Goal: Check status: Check status

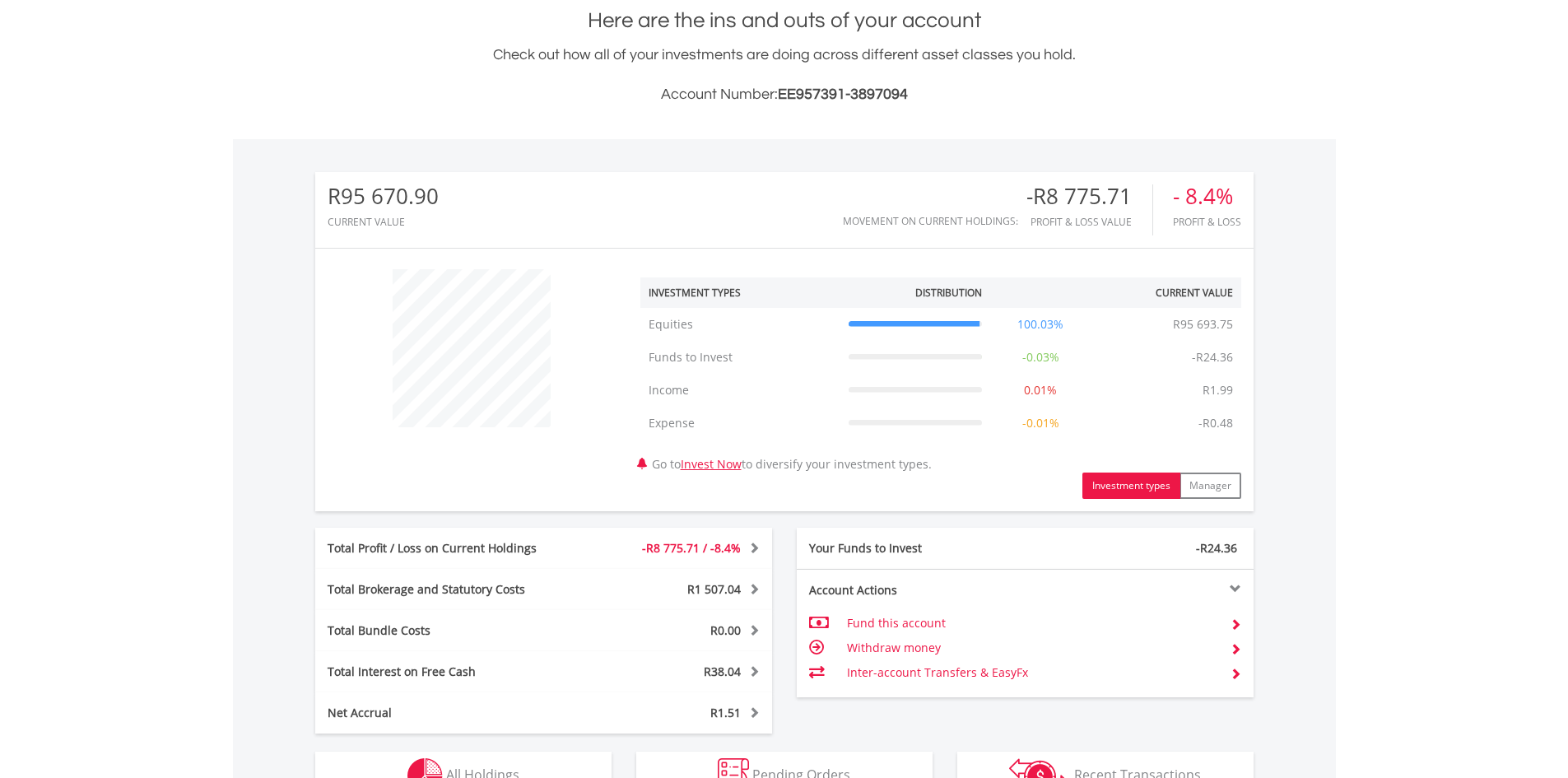
scroll to position [494, 0]
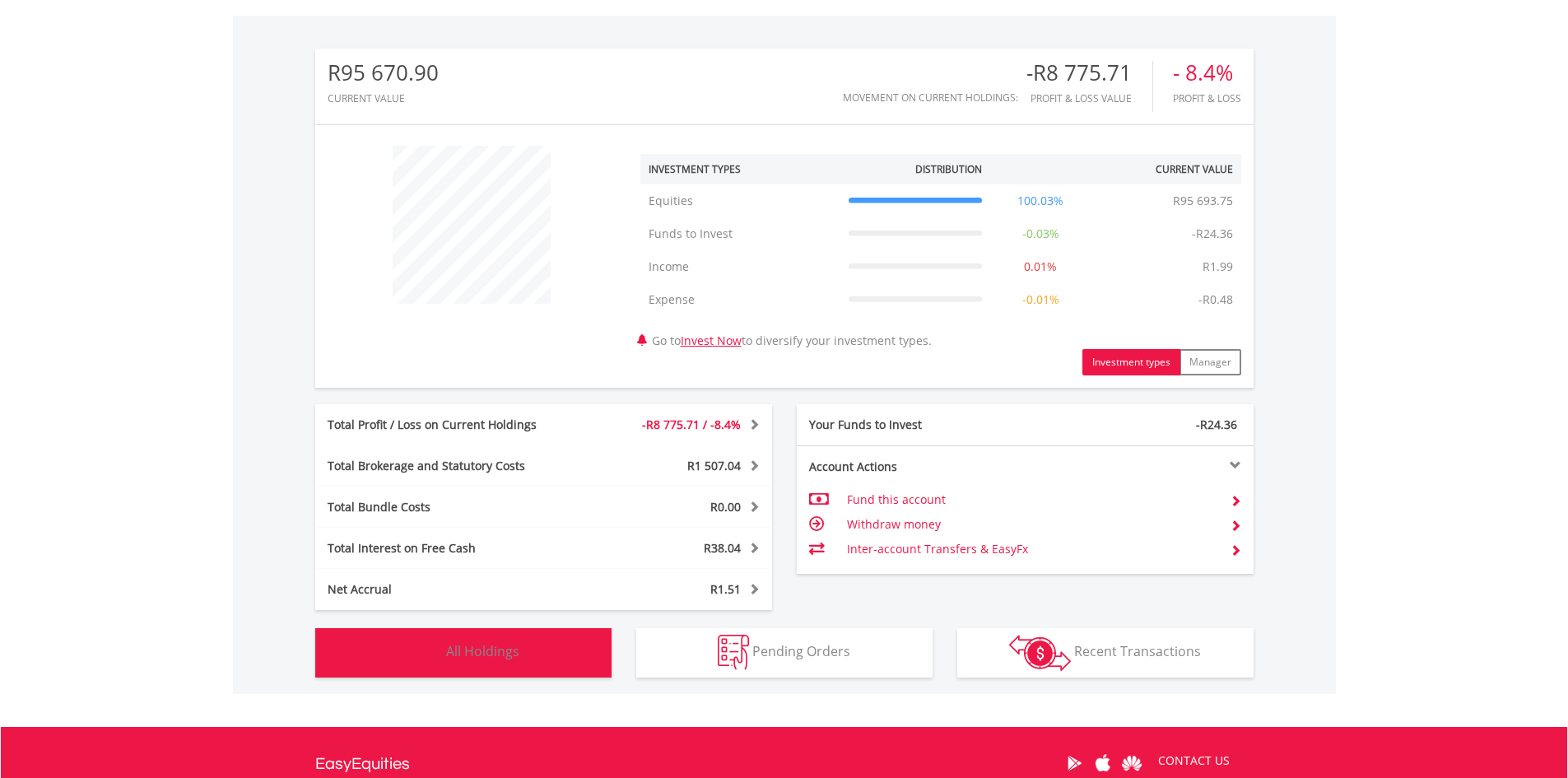
click at [456, 651] on span "All Holdings" at bounding box center [482, 651] width 73 height 18
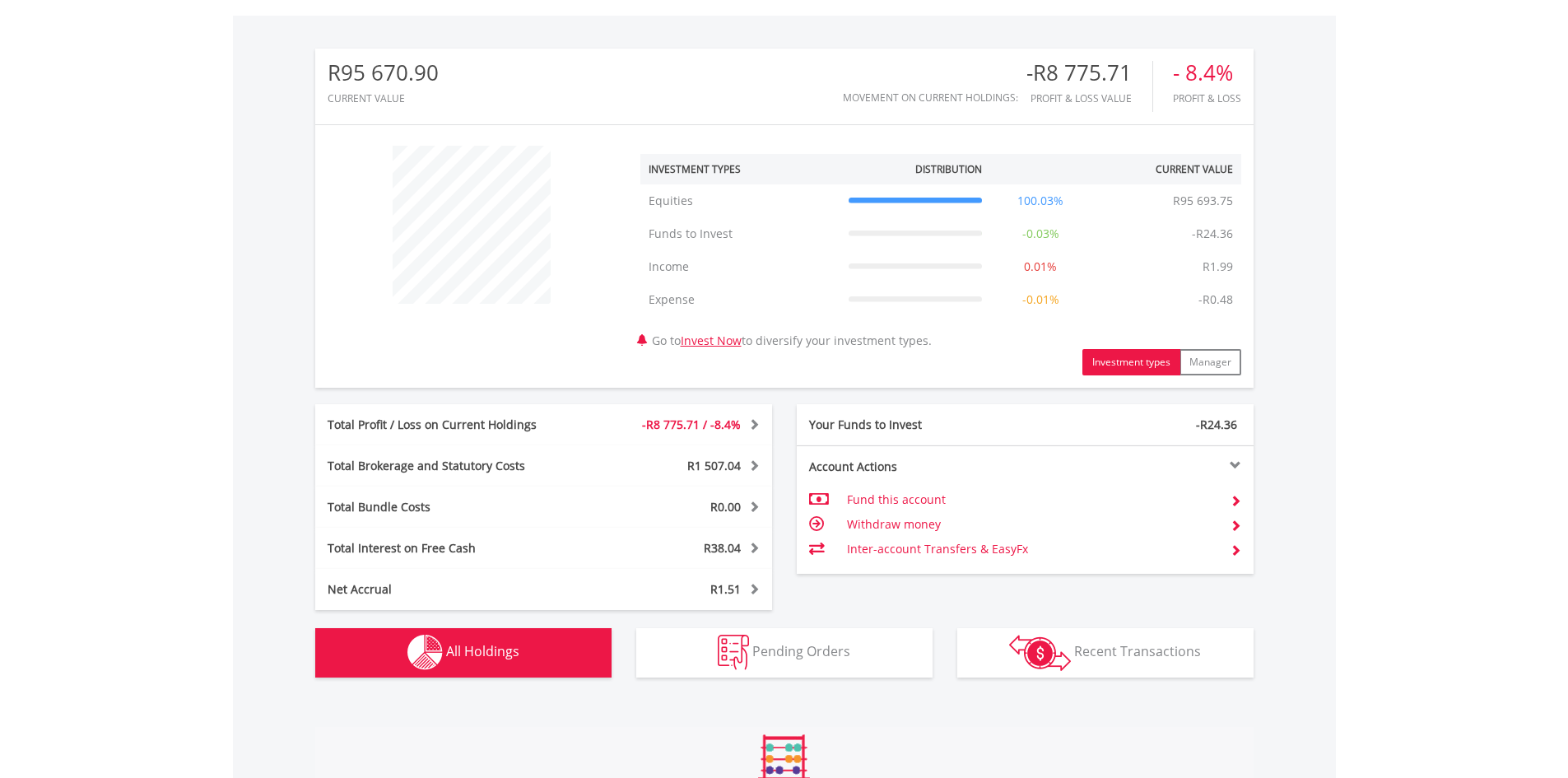
click at [456, 648] on span "All Holdings" at bounding box center [482, 651] width 73 height 18
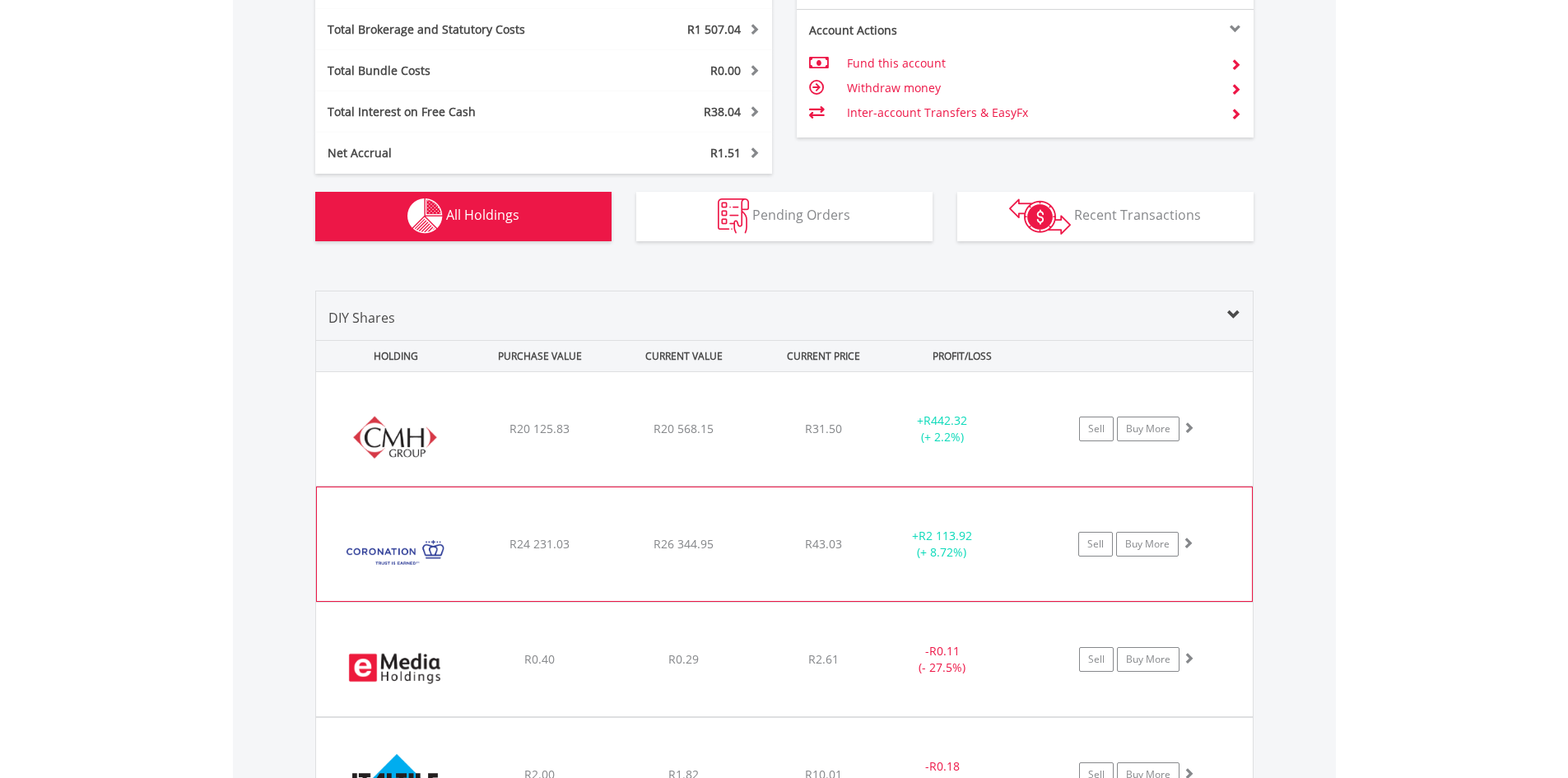
scroll to position [891, 0]
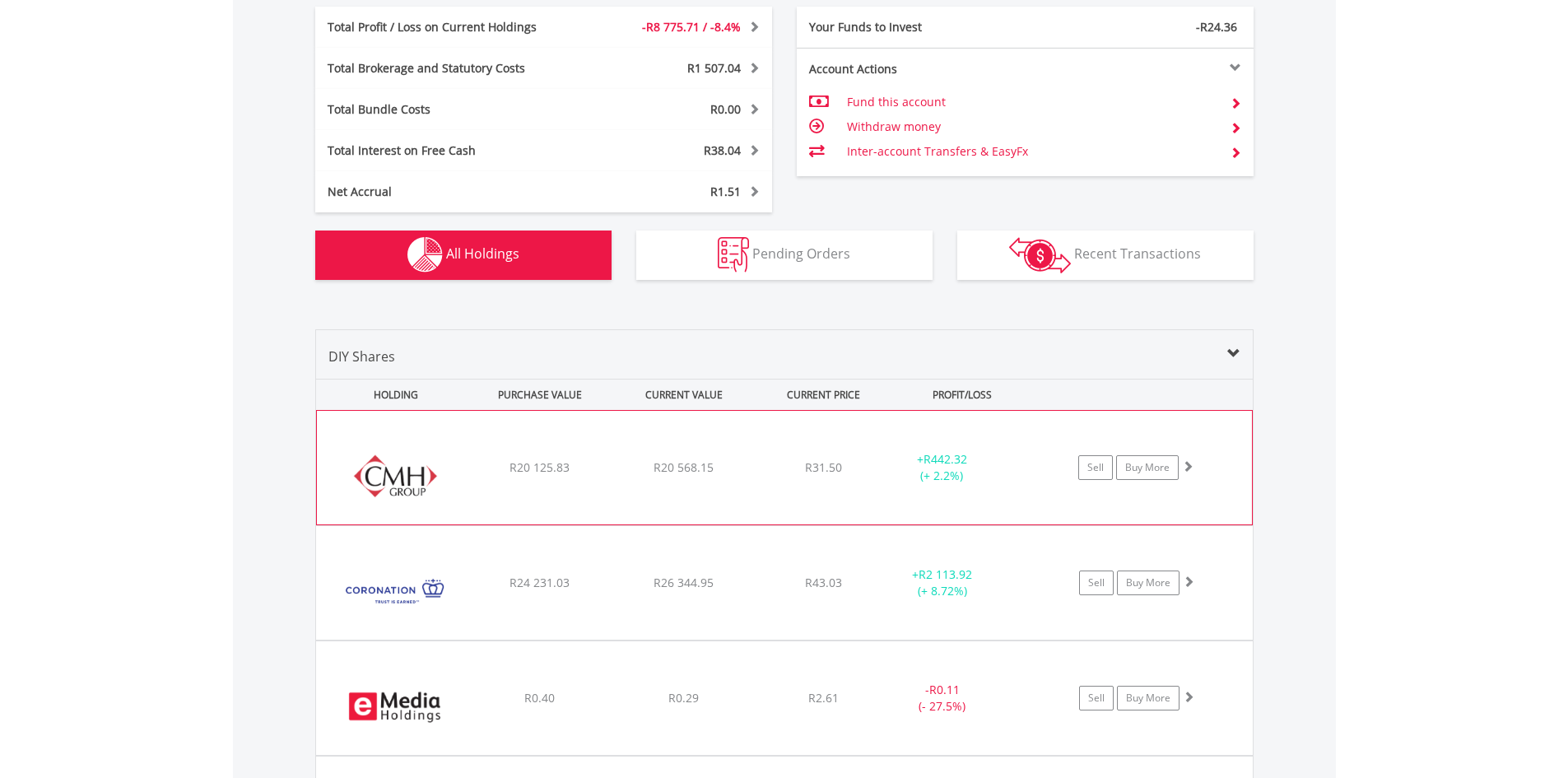
click at [998, 465] on div "+ R442.32 (+ 2.2%)" at bounding box center [942, 466] width 123 height 33
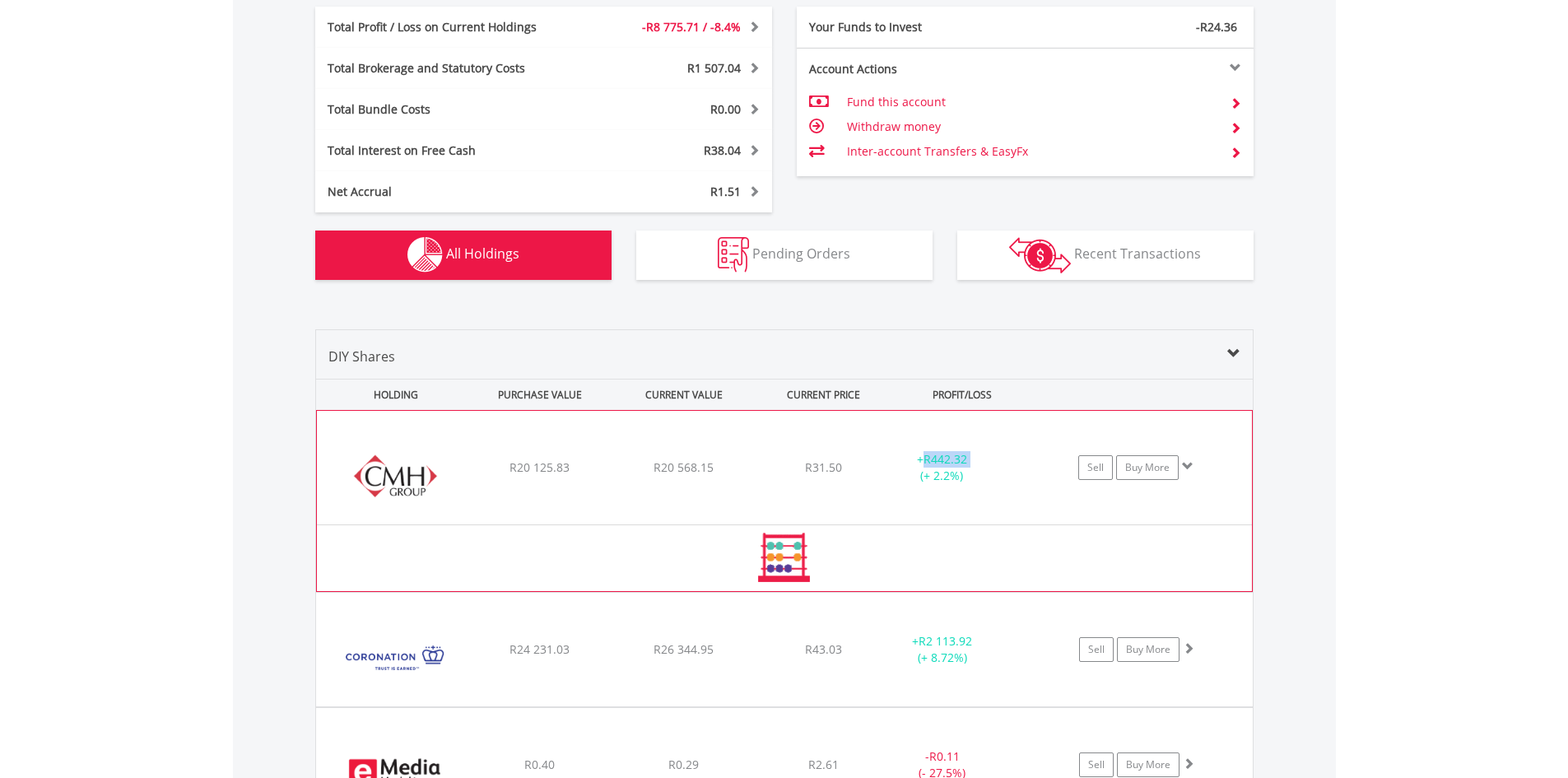
click at [998, 465] on div "+ R442.32 (+ 2.2%)" at bounding box center [942, 466] width 123 height 33
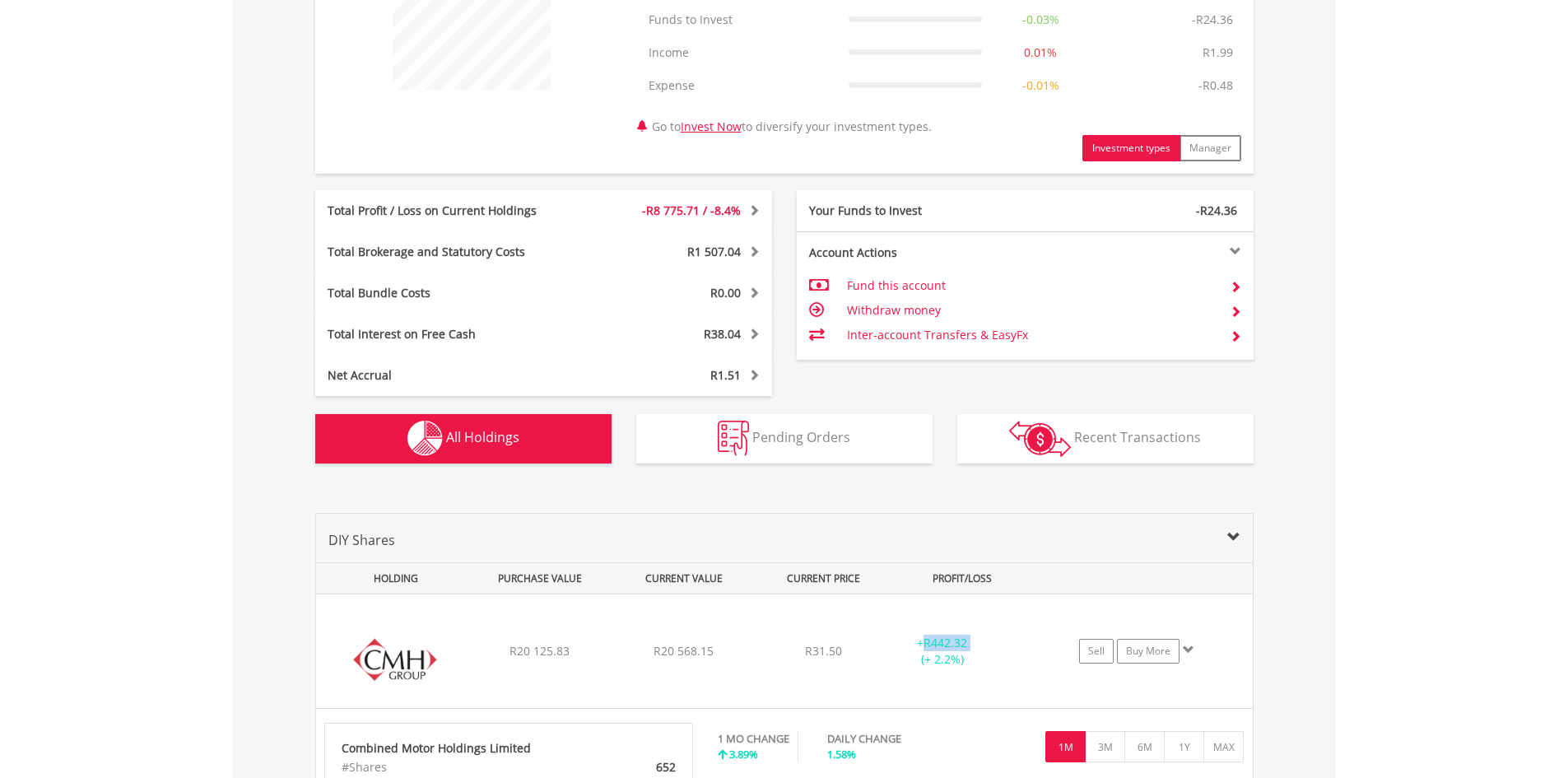
scroll to position [644, 0]
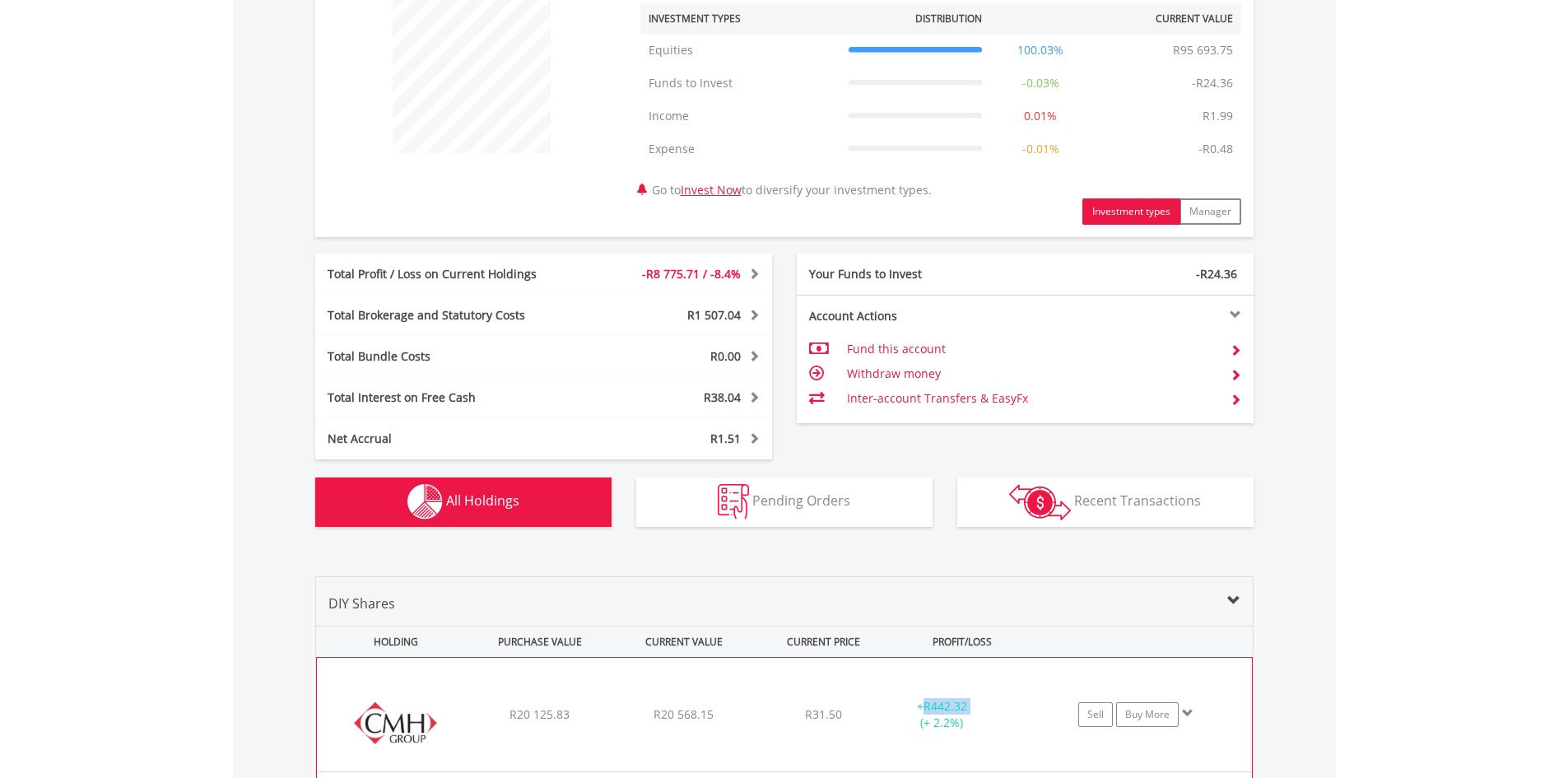
click at [989, 709] on div "+ R442.32 (+ 2.2%)" at bounding box center [942, 713] width 123 height 33
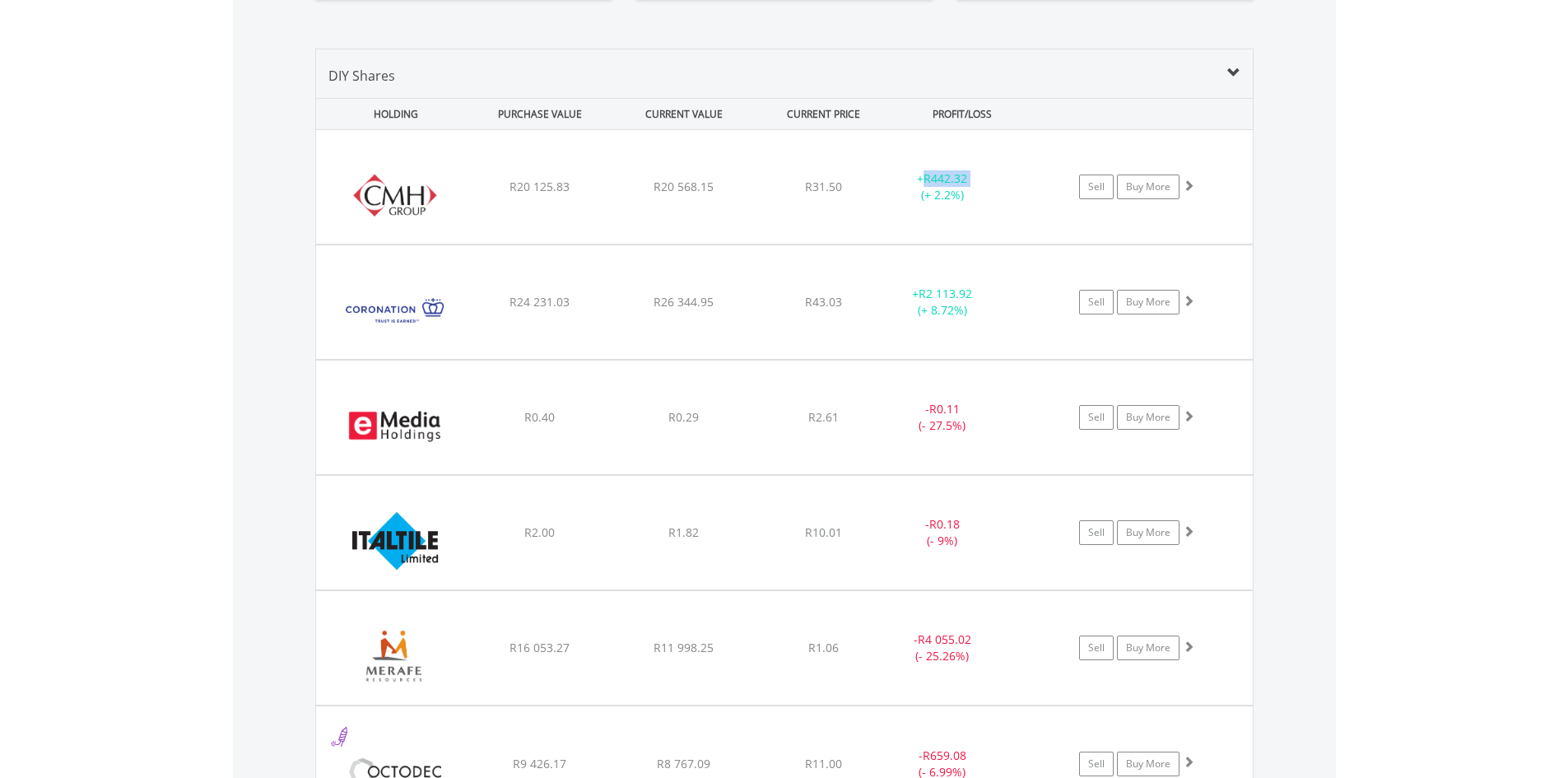
scroll to position [1138, 0]
